Goal: Information Seeking & Learning: Find contact information

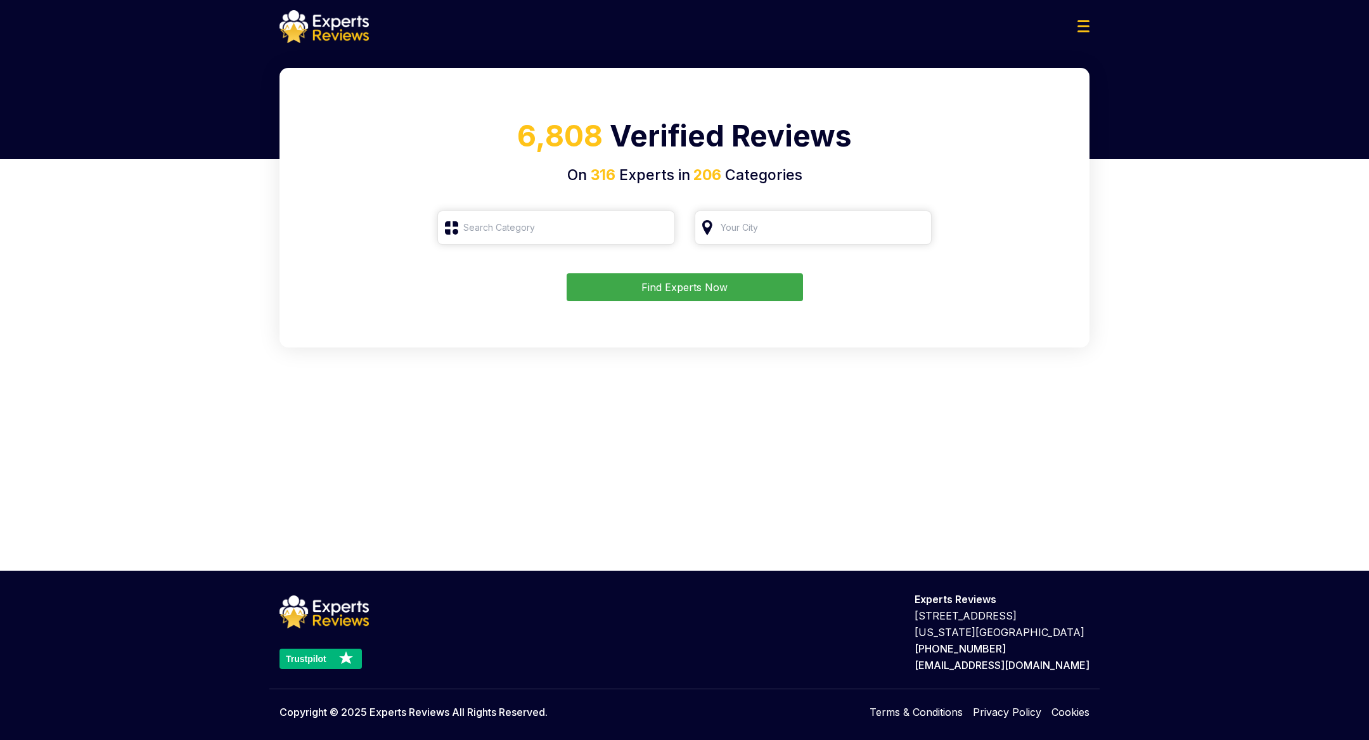
type input "Roofing"
click at [667, 287] on button "Find Experts Now" at bounding box center [685, 287] width 236 height 28
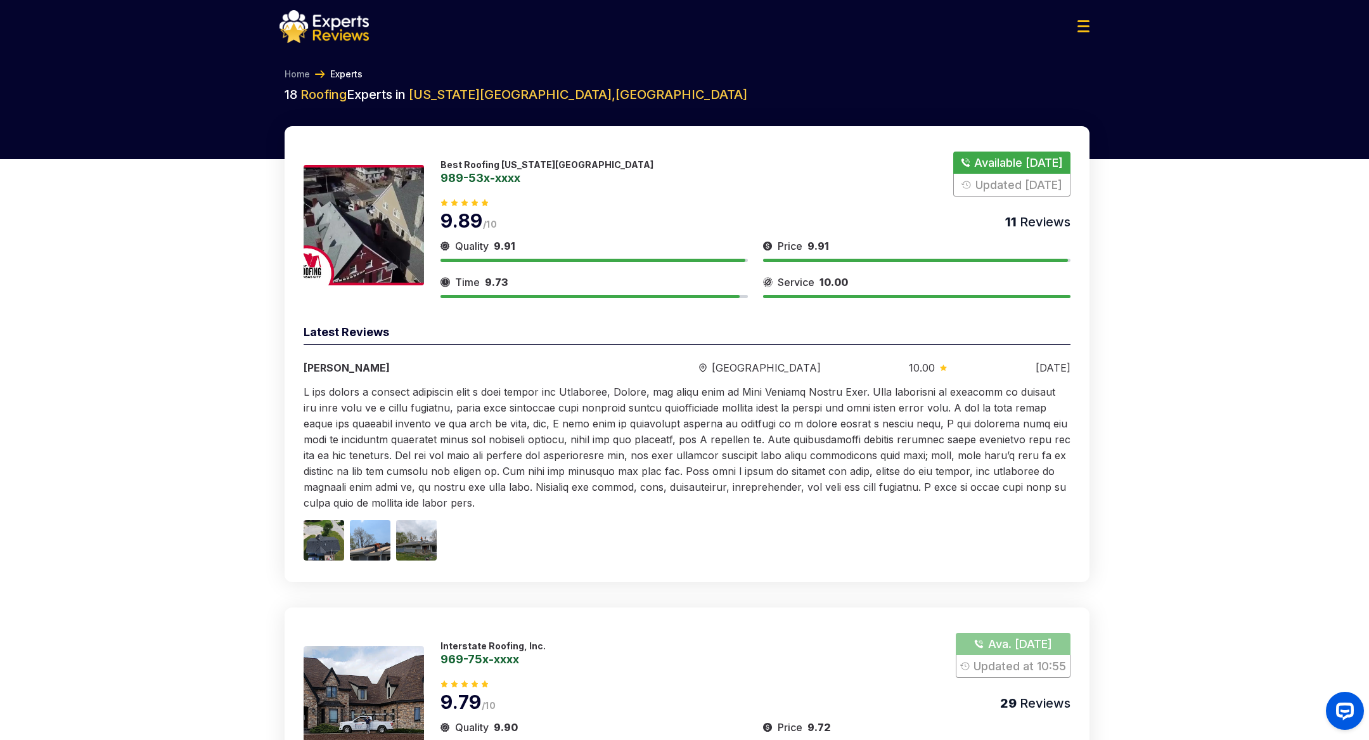
click at [498, 178] on link "989-53x-xxxx" at bounding box center [546, 177] width 213 height 11
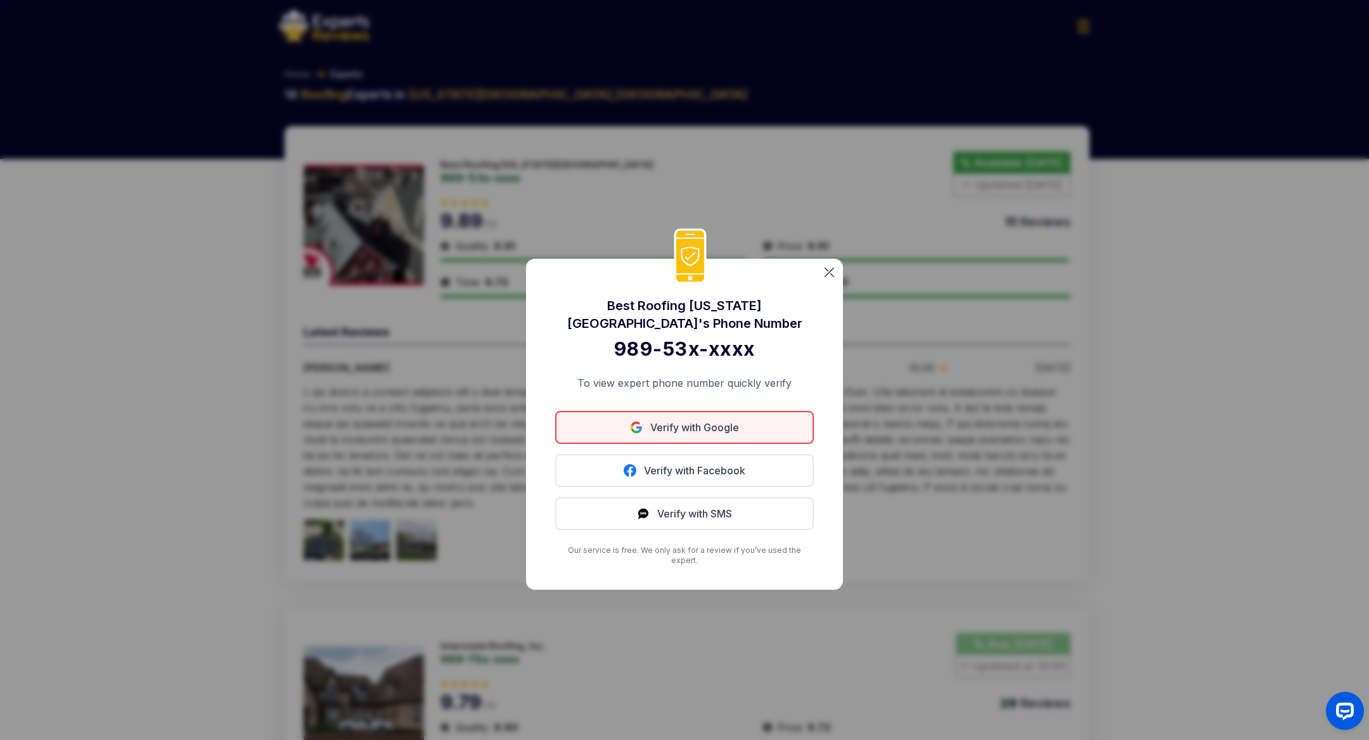
click at [725, 430] on link "Verify with Google" at bounding box center [684, 427] width 259 height 33
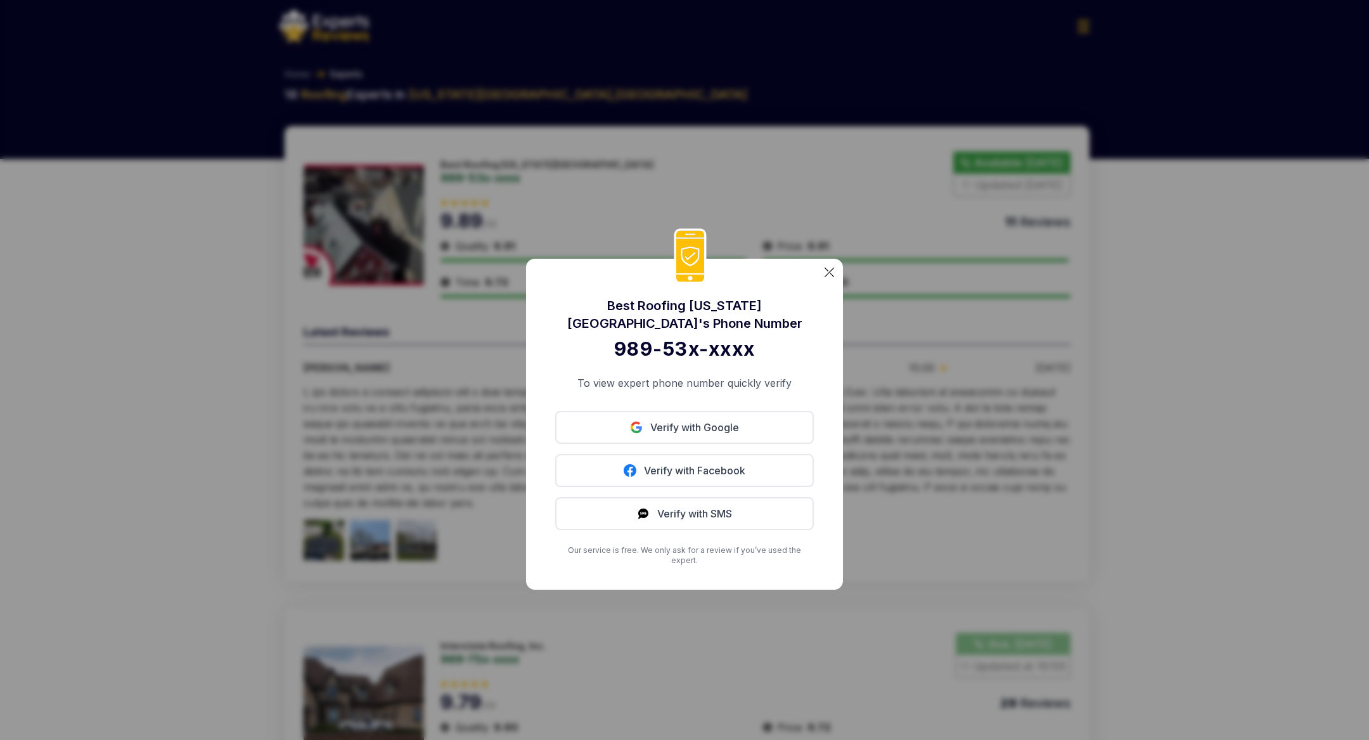
click at [823, 278] on div "Best Roofing Kansas City 's Phone Number 989-53x-xxxx To view expert phone numb…" at bounding box center [684, 424] width 317 height 331
click at [827, 277] on img at bounding box center [829, 272] width 10 height 10
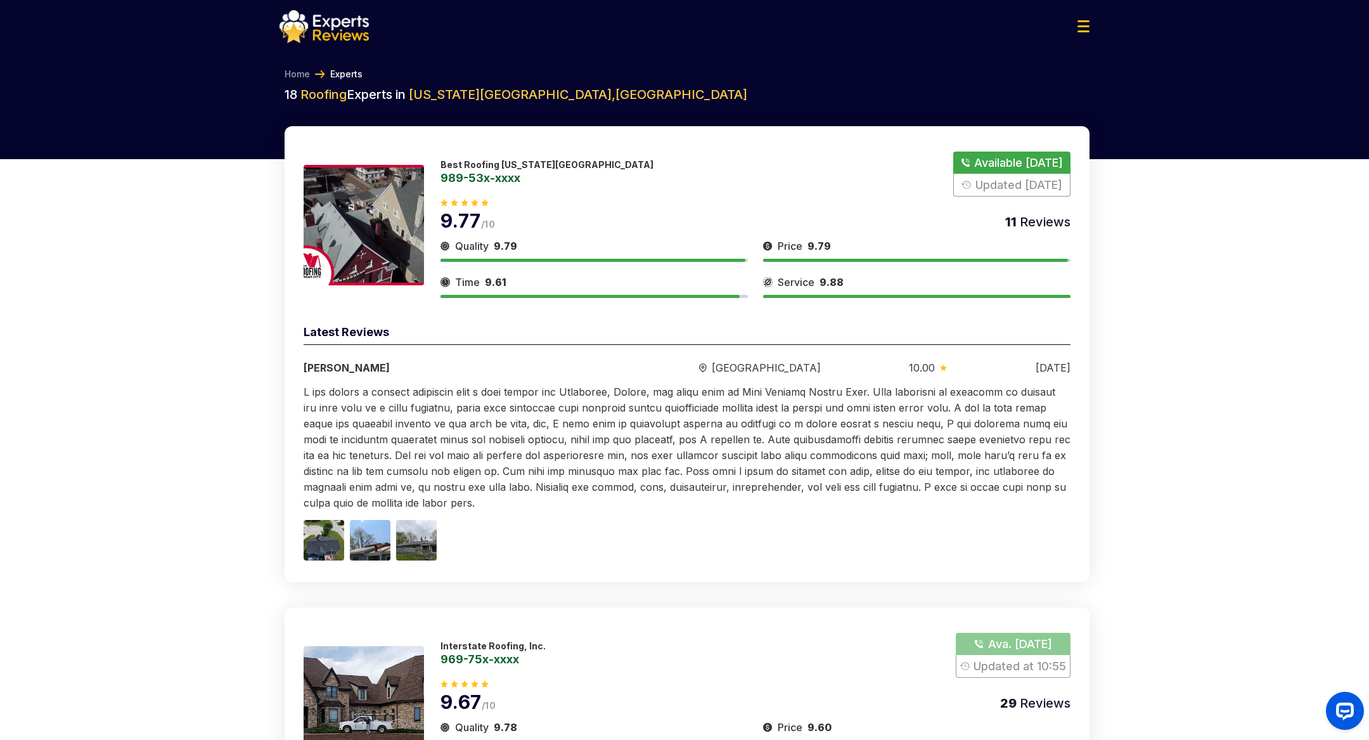
click at [518, 162] on p "Best Roofing [US_STATE][GEOGRAPHIC_DATA]" at bounding box center [546, 164] width 213 height 11
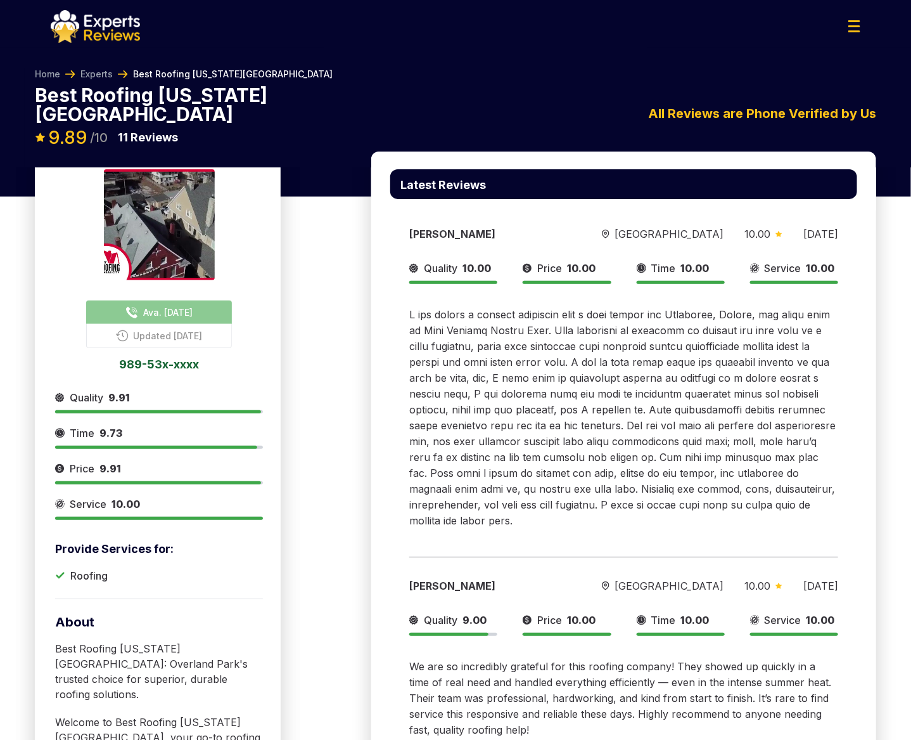
click at [101, 80] on div "Home Experts Best Roofing [US_STATE][GEOGRAPHIC_DATA]" at bounding box center [456, 77] width 842 height 18
click at [103, 76] on link "Experts" at bounding box center [96, 74] width 32 height 13
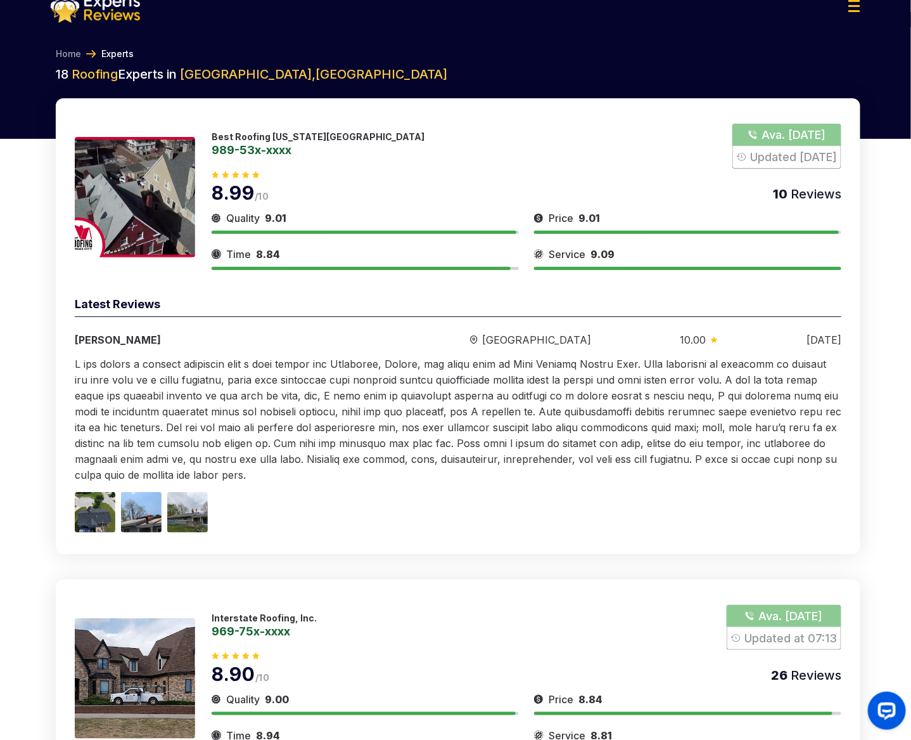
click at [288, 136] on p "Best Roofing [US_STATE][GEOGRAPHIC_DATA]" at bounding box center [318, 136] width 213 height 11
